Goal: Find specific page/section: Find specific page/section

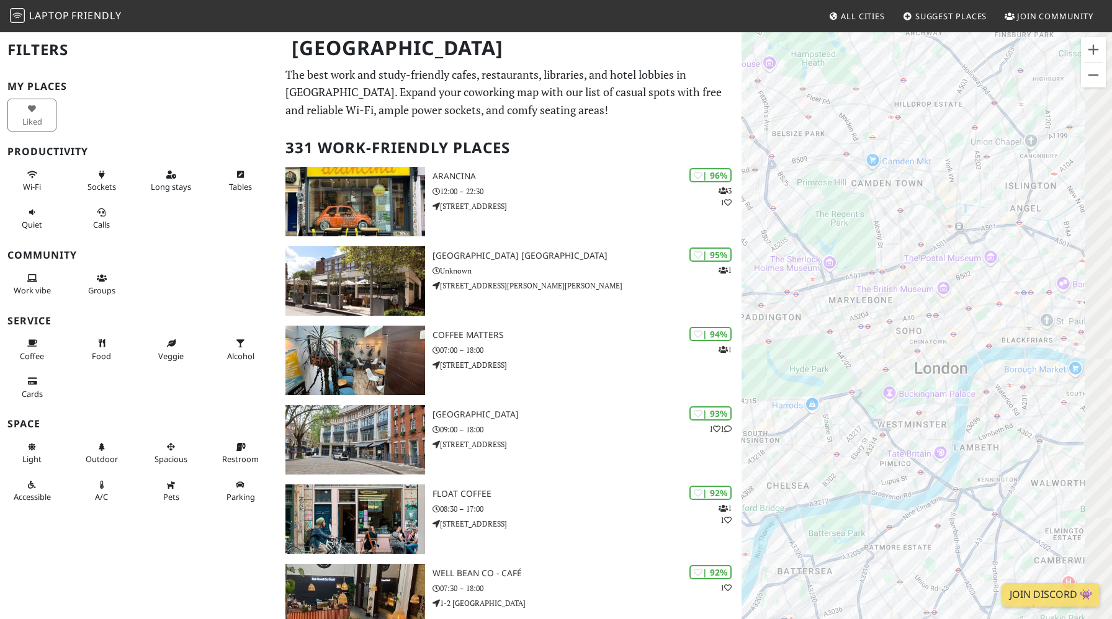
drag, startPoint x: 928, startPoint y: 340, endPoint x: 790, endPoint y: 358, distance: 139.6
click at [790, 358] on div "To navigate, press the arrow keys." at bounding box center [927, 340] width 371 height 619
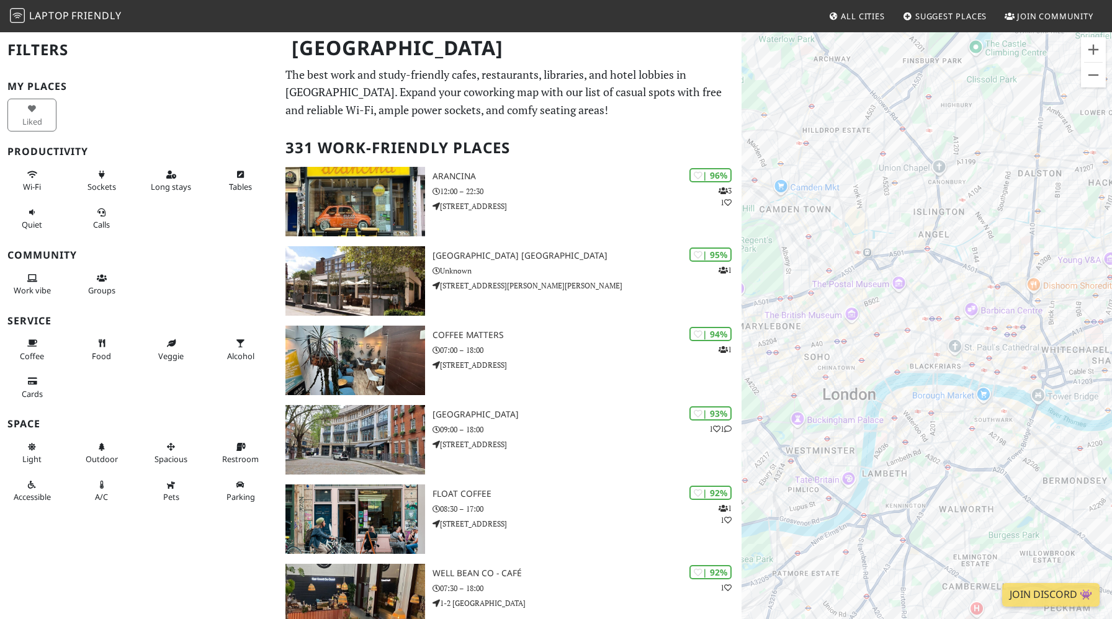
drag, startPoint x: 1006, startPoint y: 322, endPoint x: 880, endPoint y: 368, distance: 134.1
click at [880, 368] on div "To navigate, press the arrow keys." at bounding box center [927, 340] width 371 height 619
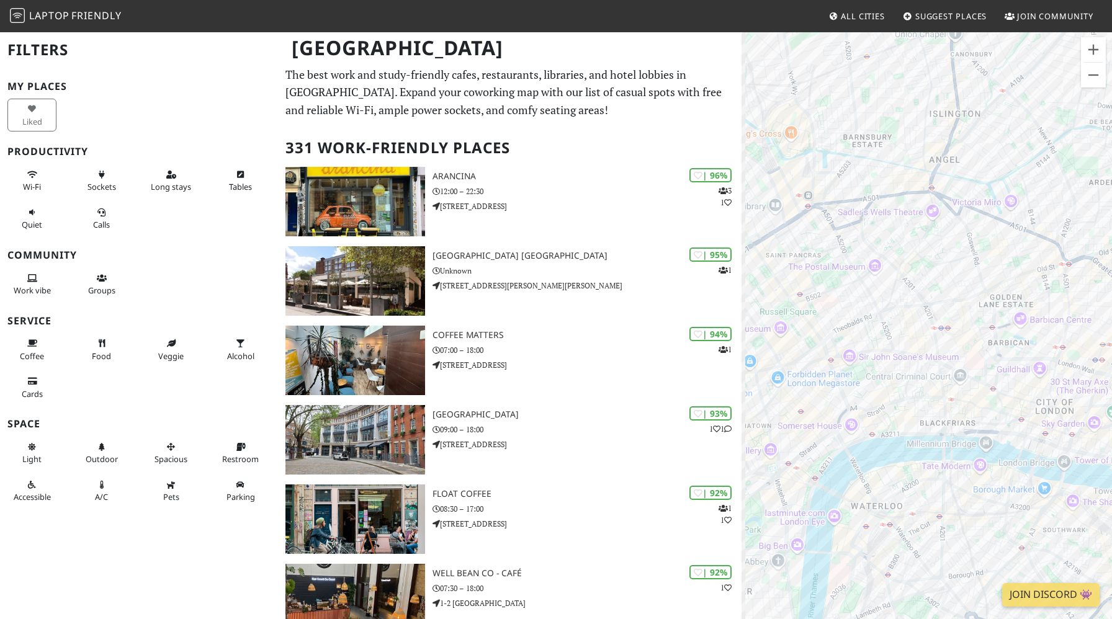
drag, startPoint x: 870, startPoint y: 349, endPoint x: 947, endPoint y: 344, distance: 77.8
click at [947, 344] on div "To navigate, press the arrow keys." at bounding box center [927, 340] width 371 height 619
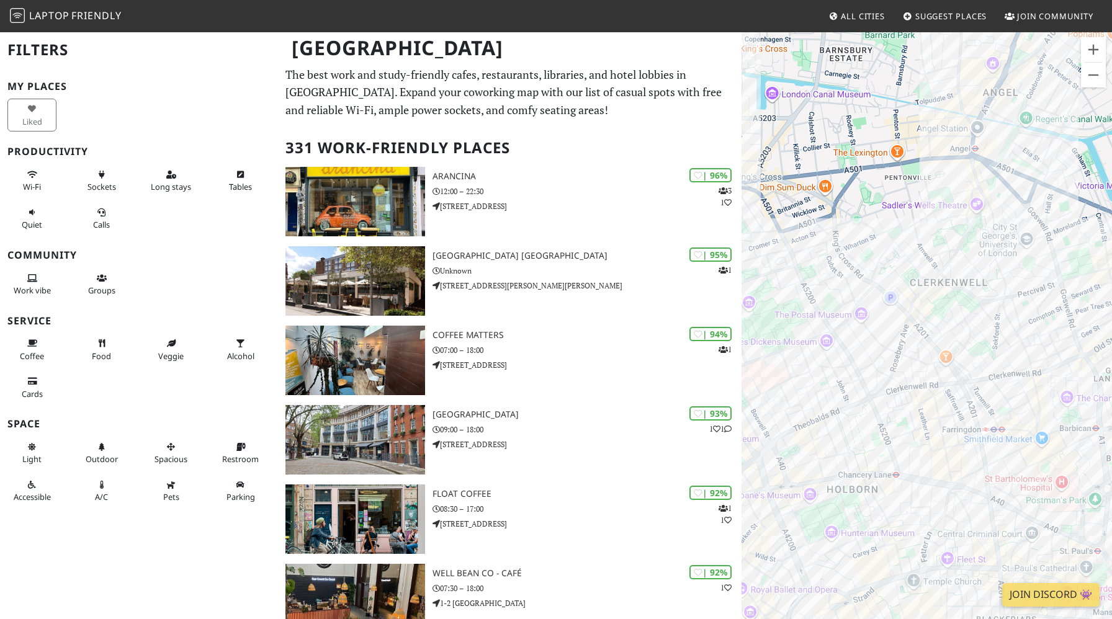
drag, startPoint x: 840, startPoint y: 284, endPoint x: 912, endPoint y: 389, distance: 126.9
click at [912, 389] on div "To navigate, press the arrow keys." at bounding box center [927, 340] width 371 height 619
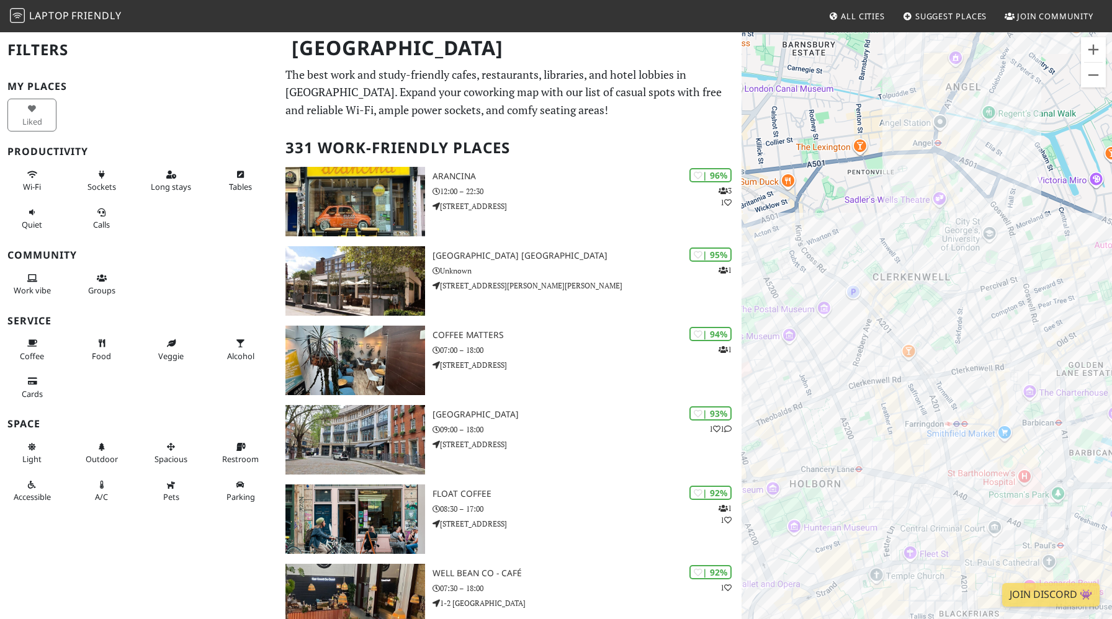
drag, startPoint x: 907, startPoint y: 266, endPoint x: 839, endPoint y: 238, distance: 73.2
click at [839, 238] on div "To navigate, press the arrow keys." at bounding box center [927, 340] width 371 height 619
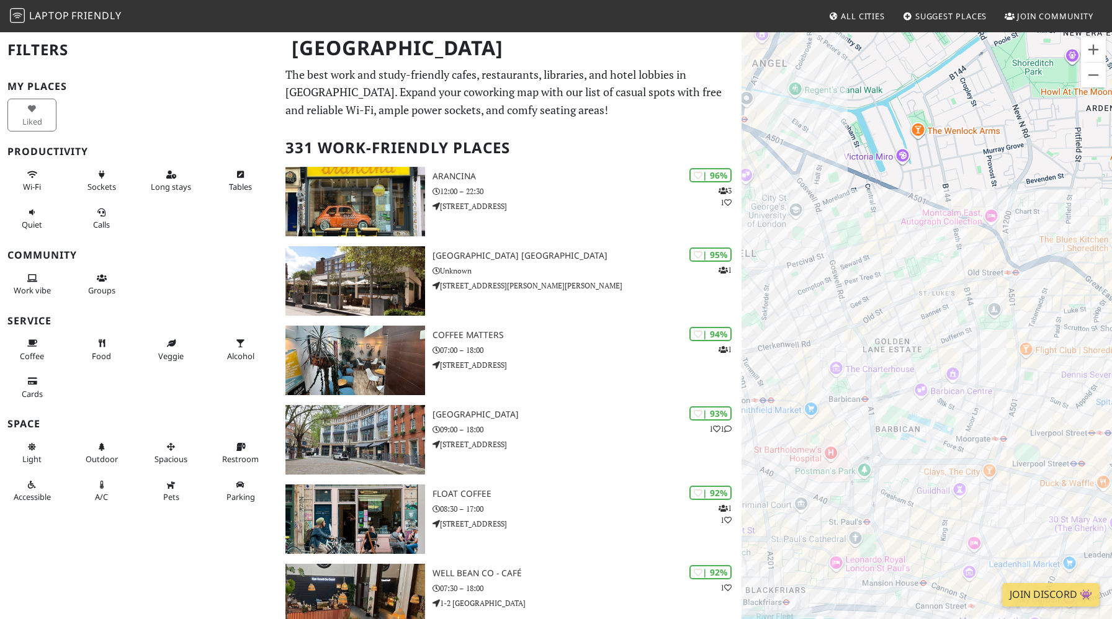
drag, startPoint x: 951, startPoint y: 417, endPoint x: 795, endPoint y: 361, distance: 165.5
click at [795, 361] on div "To navigate, press the arrow keys." at bounding box center [927, 340] width 371 height 619
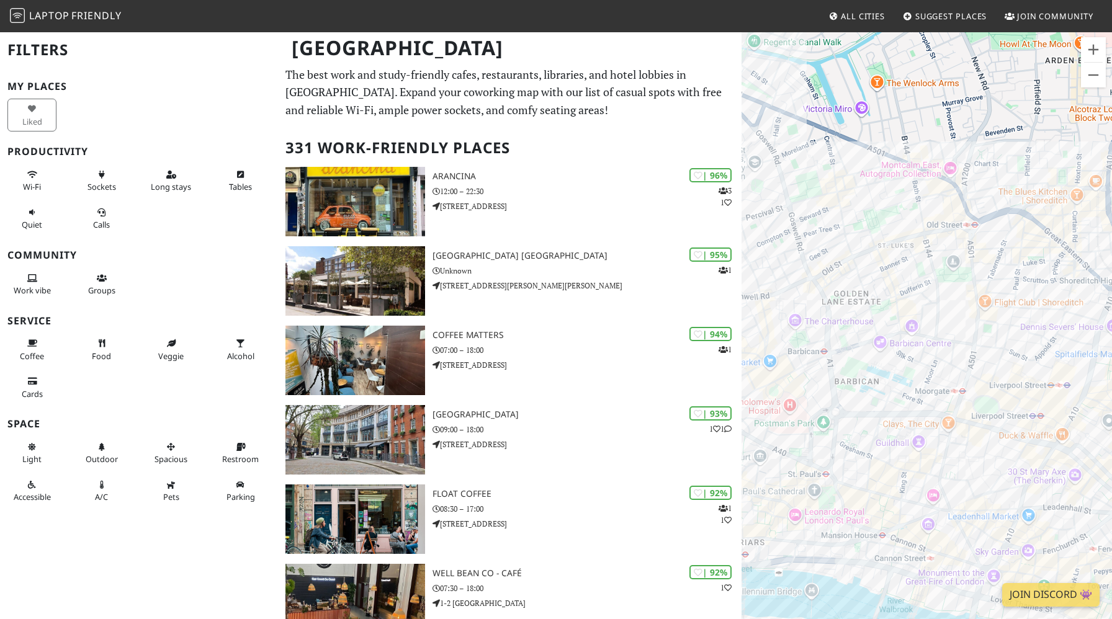
drag, startPoint x: 903, startPoint y: 431, endPoint x: 858, endPoint y: 372, distance: 73.9
click at [858, 372] on div "To navigate, press the arrow keys." at bounding box center [927, 340] width 371 height 619
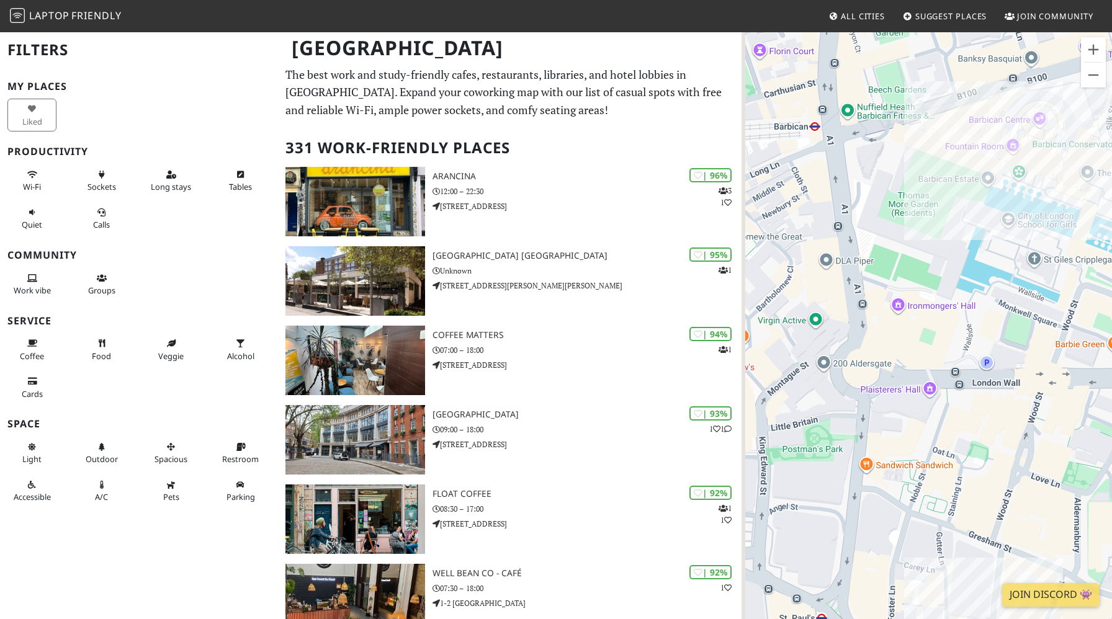
drag, startPoint x: 909, startPoint y: 454, endPoint x: 1002, endPoint y: 338, distance: 149.3
click at [1002, 338] on div "To navigate, press the arrow keys." at bounding box center [927, 340] width 371 height 619
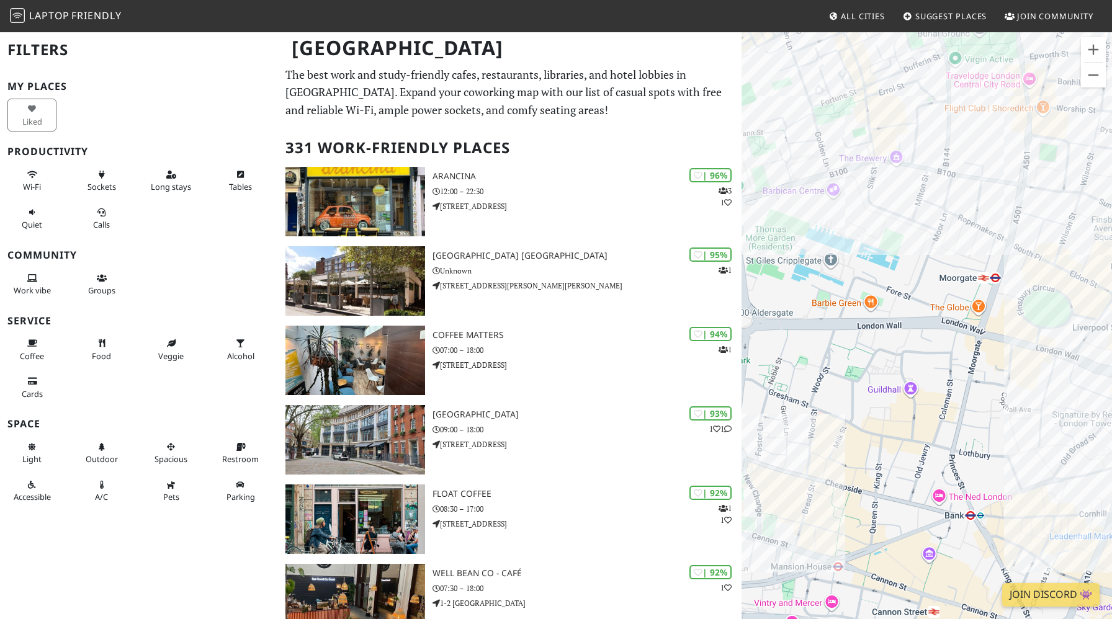
drag, startPoint x: 1021, startPoint y: 234, endPoint x: 880, endPoint y: 238, distance: 141.0
click at [880, 238] on div "To navigate, press the arrow keys." at bounding box center [927, 340] width 371 height 619
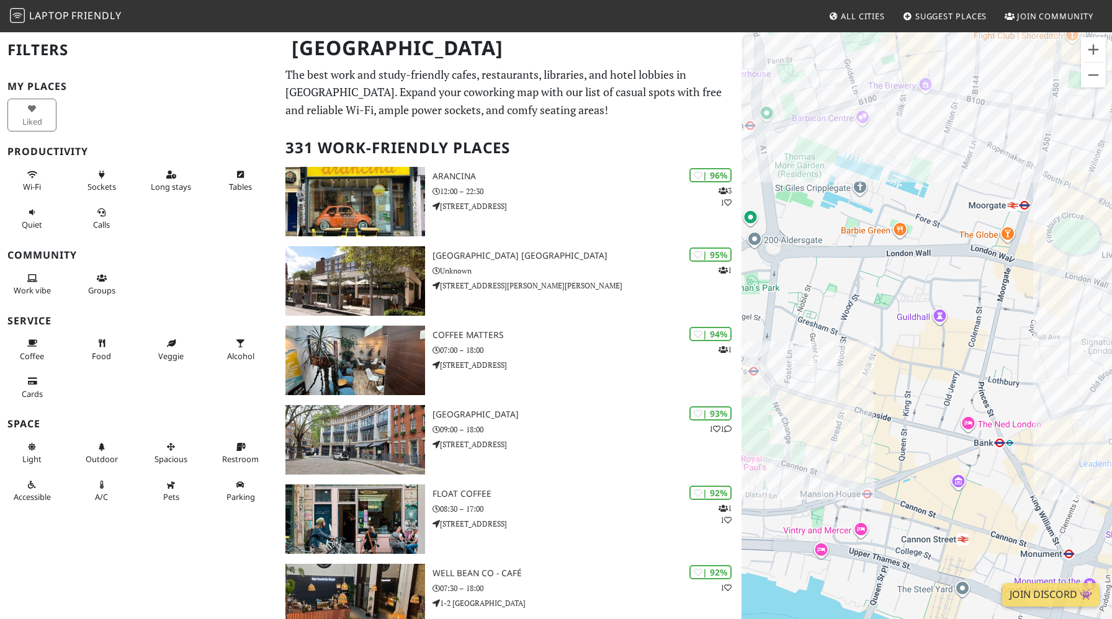
drag, startPoint x: 882, startPoint y: 419, endPoint x: 999, endPoint y: 325, distance: 150.1
click at [999, 325] on div "To navigate, press the arrow keys." at bounding box center [927, 340] width 371 height 619
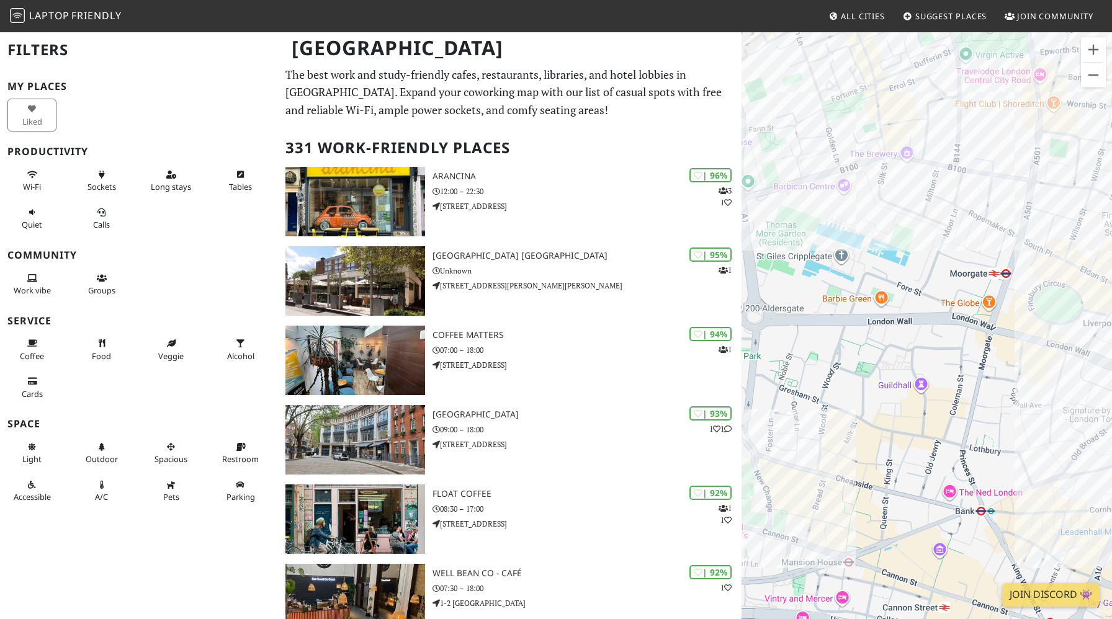
drag, startPoint x: 976, startPoint y: 263, endPoint x: 915, endPoint y: 364, distance: 118.9
click at [915, 364] on div "To navigate, press the arrow keys." at bounding box center [927, 340] width 371 height 619
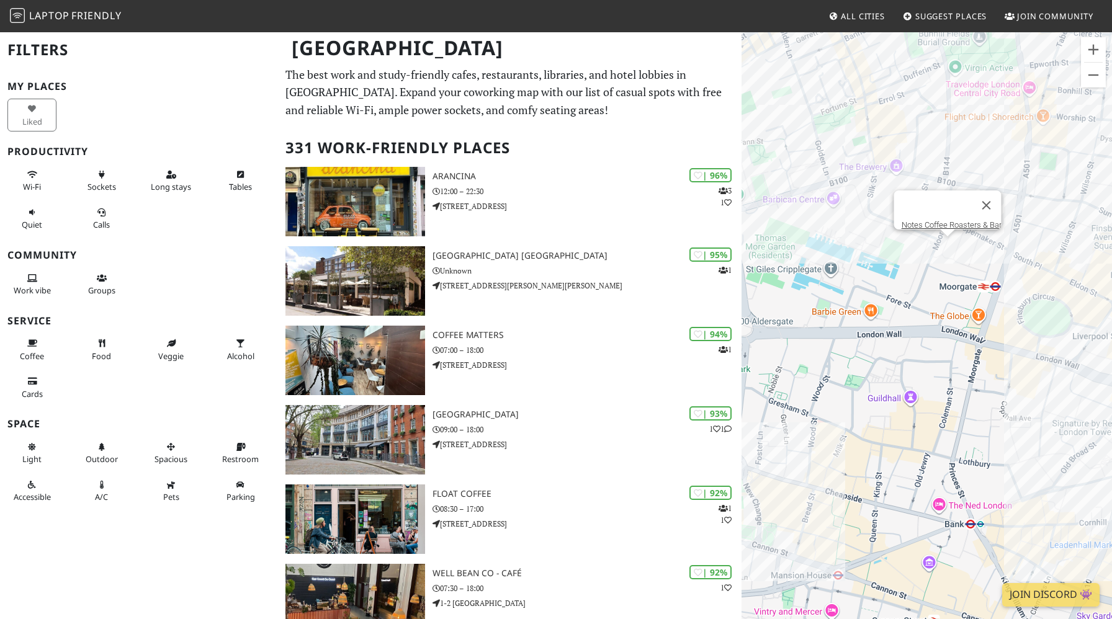
click at [948, 251] on div "To navigate, press the arrow keys. Notes Coffee Roasters & Bar" at bounding box center [927, 340] width 371 height 619
click at [947, 220] on link "Notes Coffee Roasters & Bar" at bounding box center [952, 224] width 100 height 9
